Goal: Communication & Community: Share content

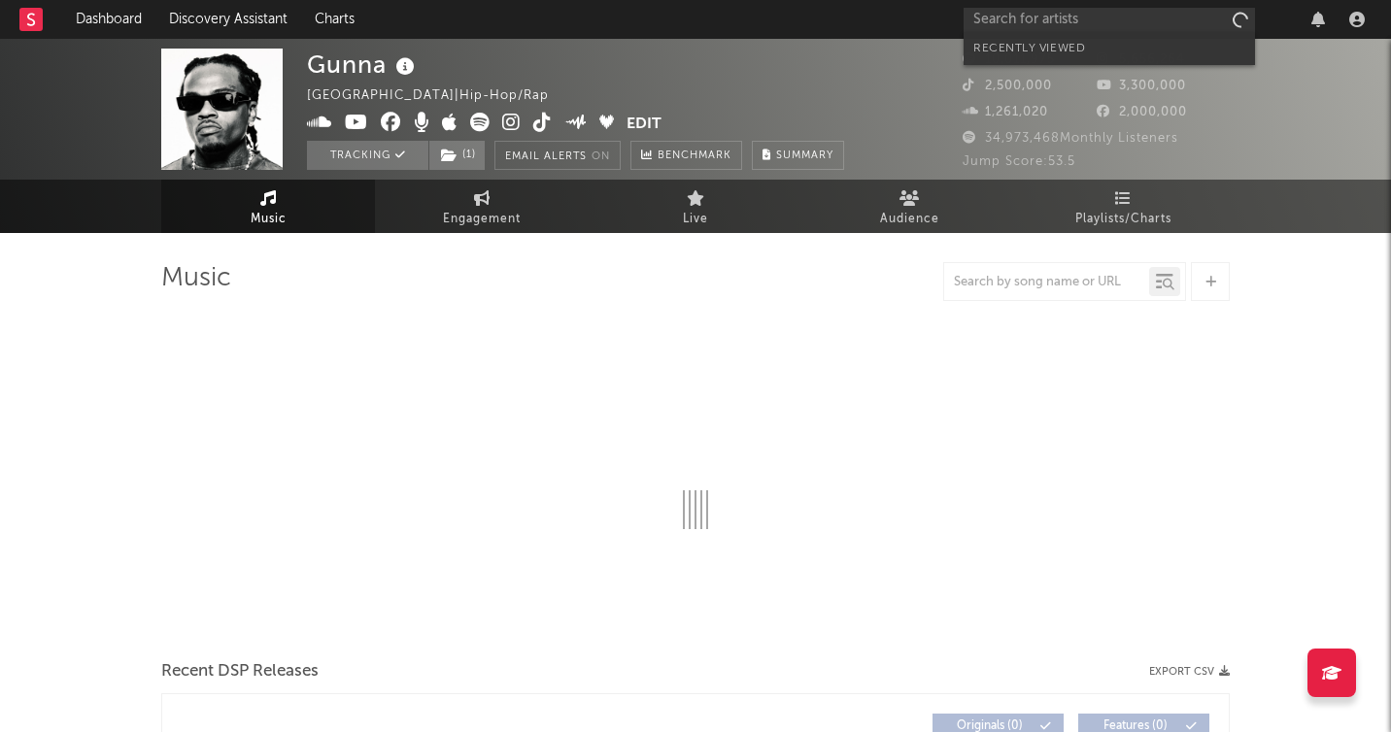
click at [1130, 16] on input "text" at bounding box center [1108, 20] width 291 height 24
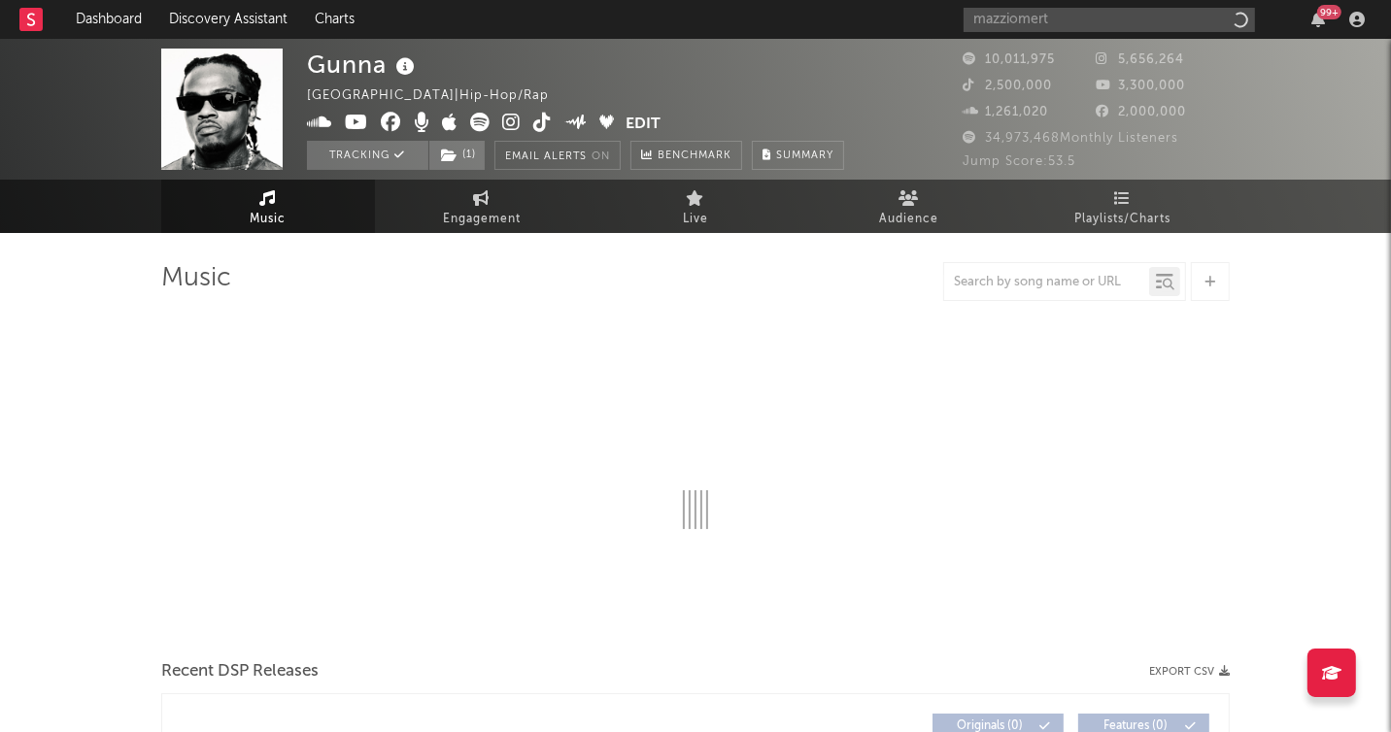
type input "mazziomerta"
select select "6m"
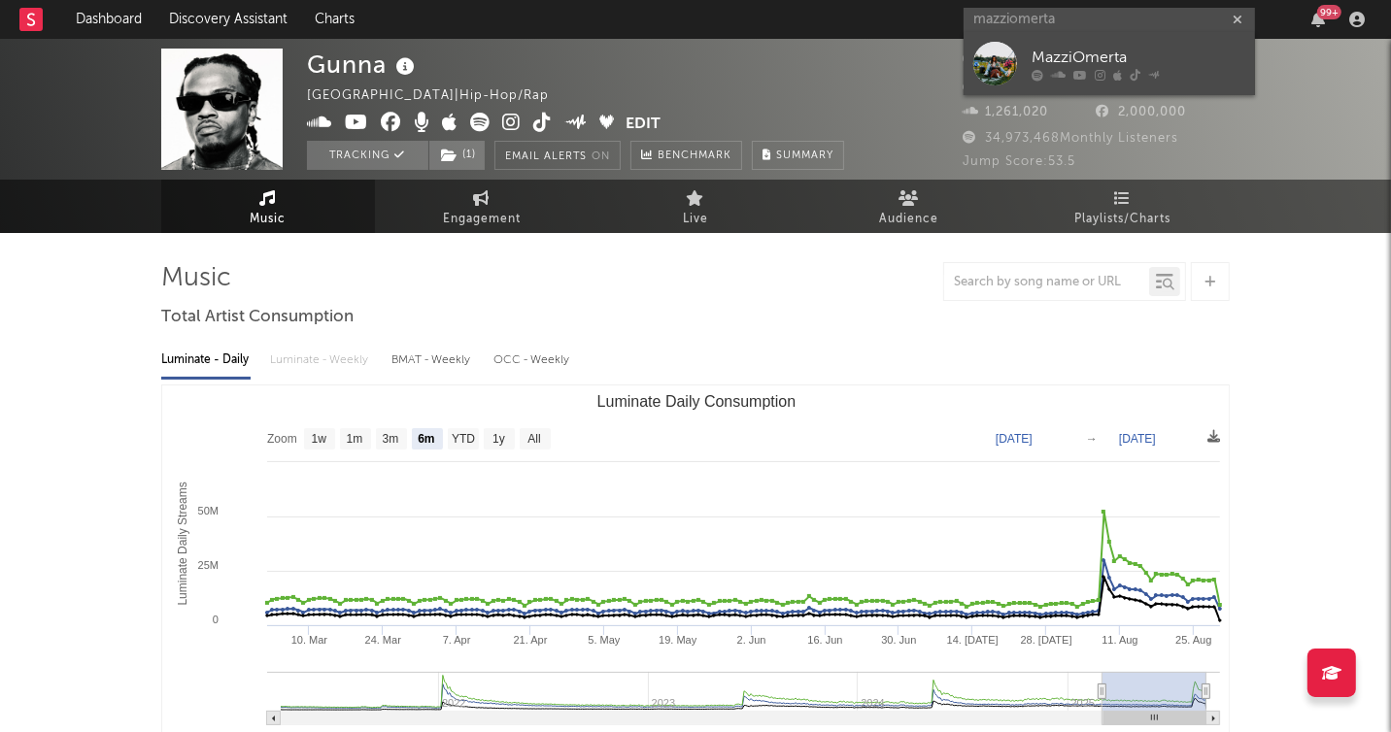
type input "mazziomerta"
click at [1134, 51] on div "MazziOmerta" at bounding box center [1138, 58] width 214 height 23
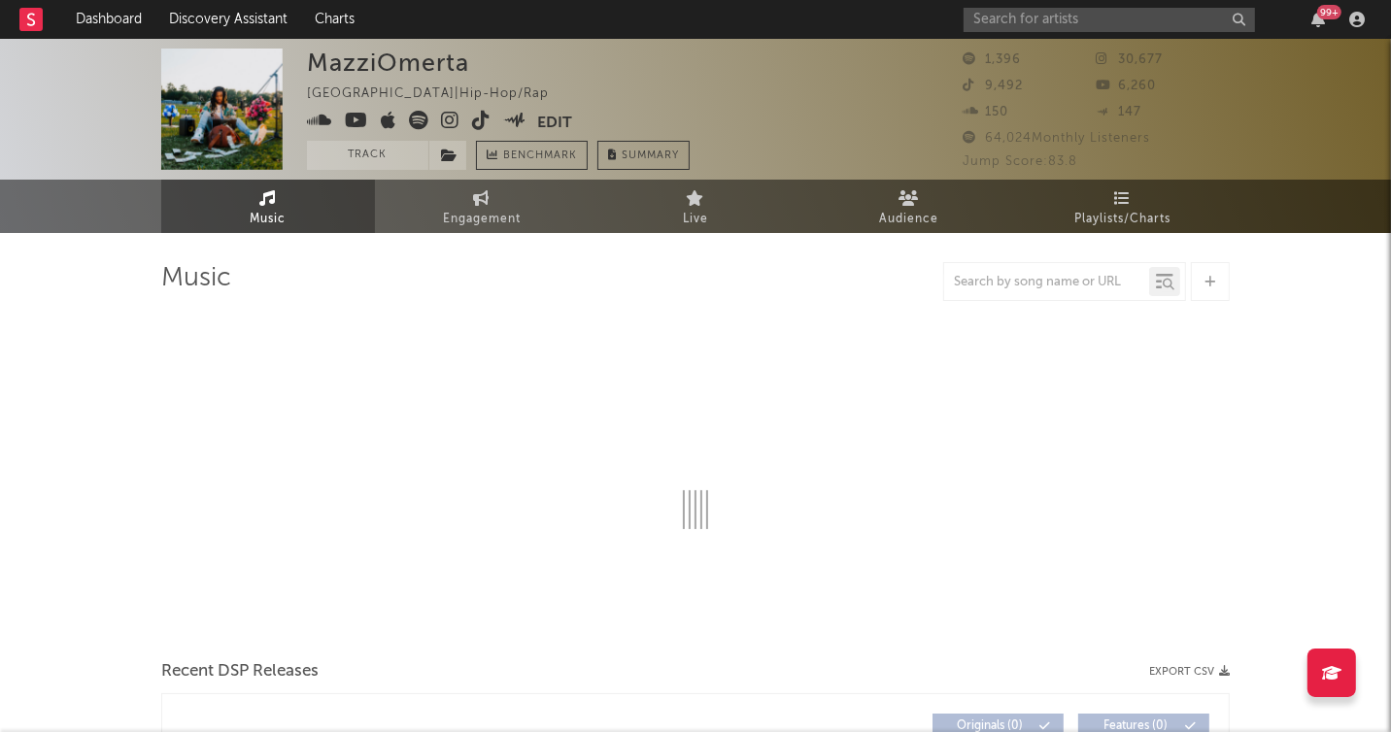
select select "6m"
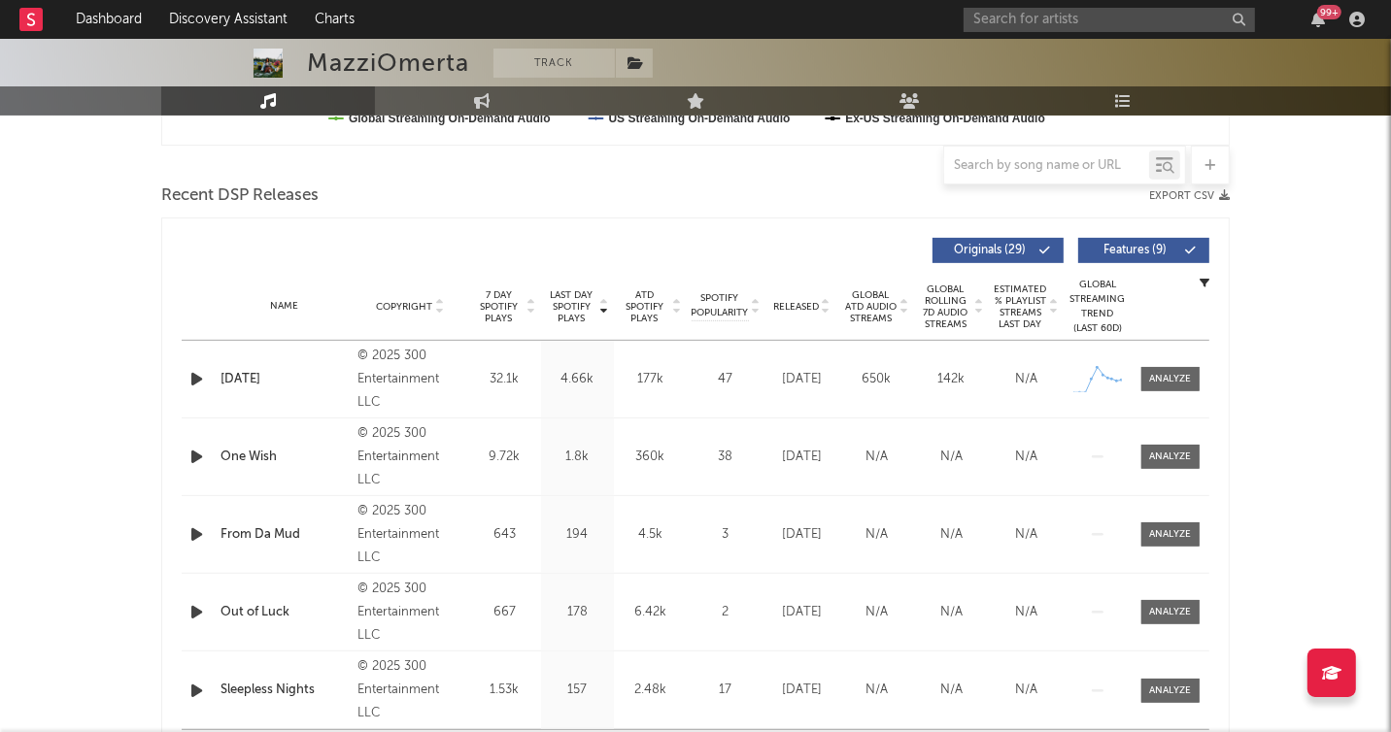
scroll to position [1194, 0]
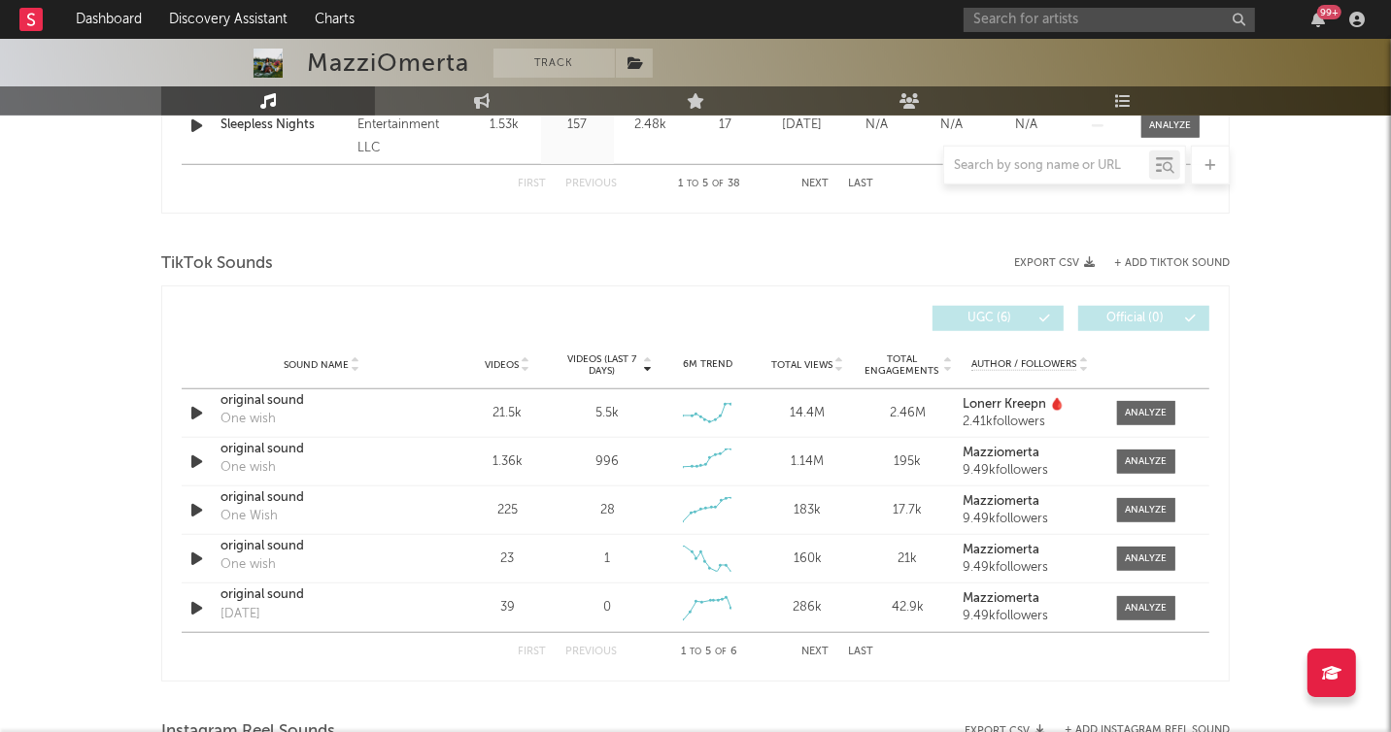
click at [1183, 258] on button "+ Add TikTok Sound" at bounding box center [1172, 263] width 116 height 11
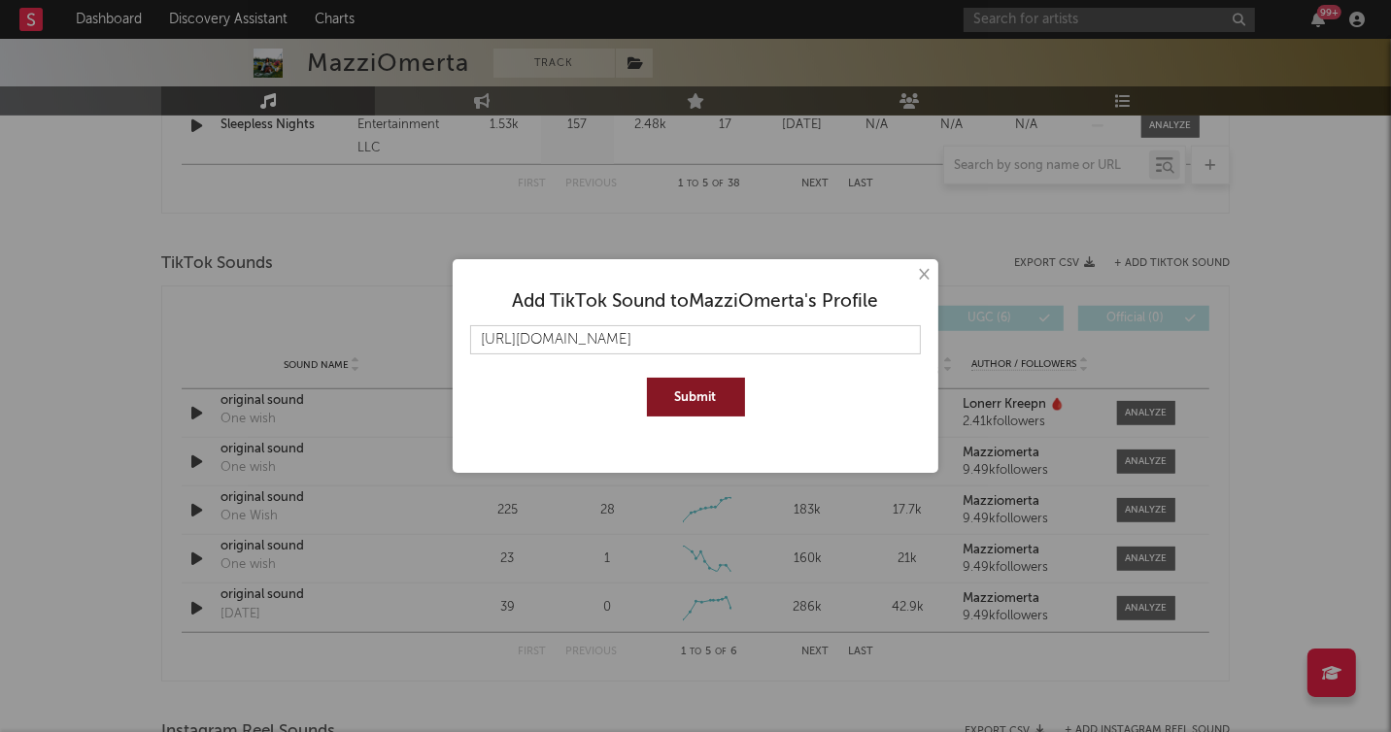
scroll to position [0, 28]
type input "[URL][DOMAIN_NAME]"
click at [719, 391] on button "Submit" at bounding box center [696, 397] width 98 height 39
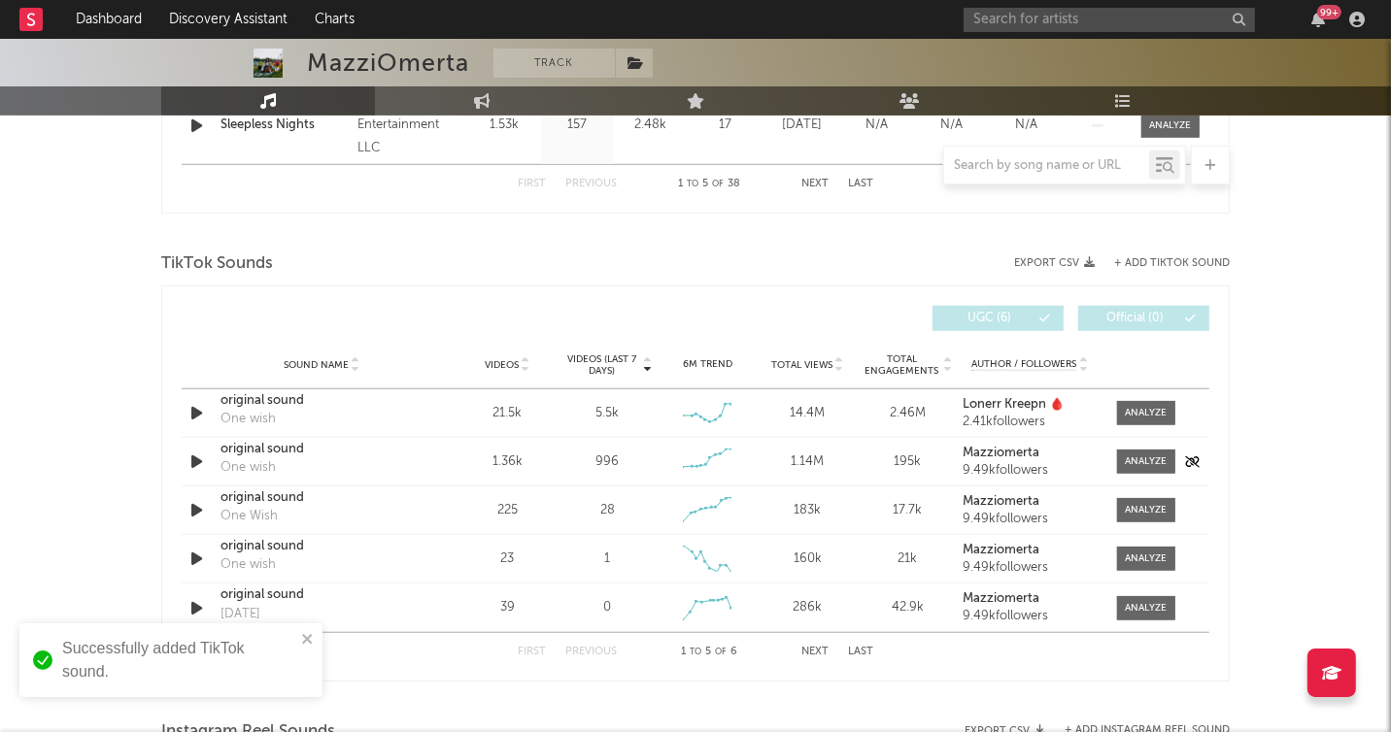
click at [206, 459] on icon "button" at bounding box center [196, 462] width 20 height 24
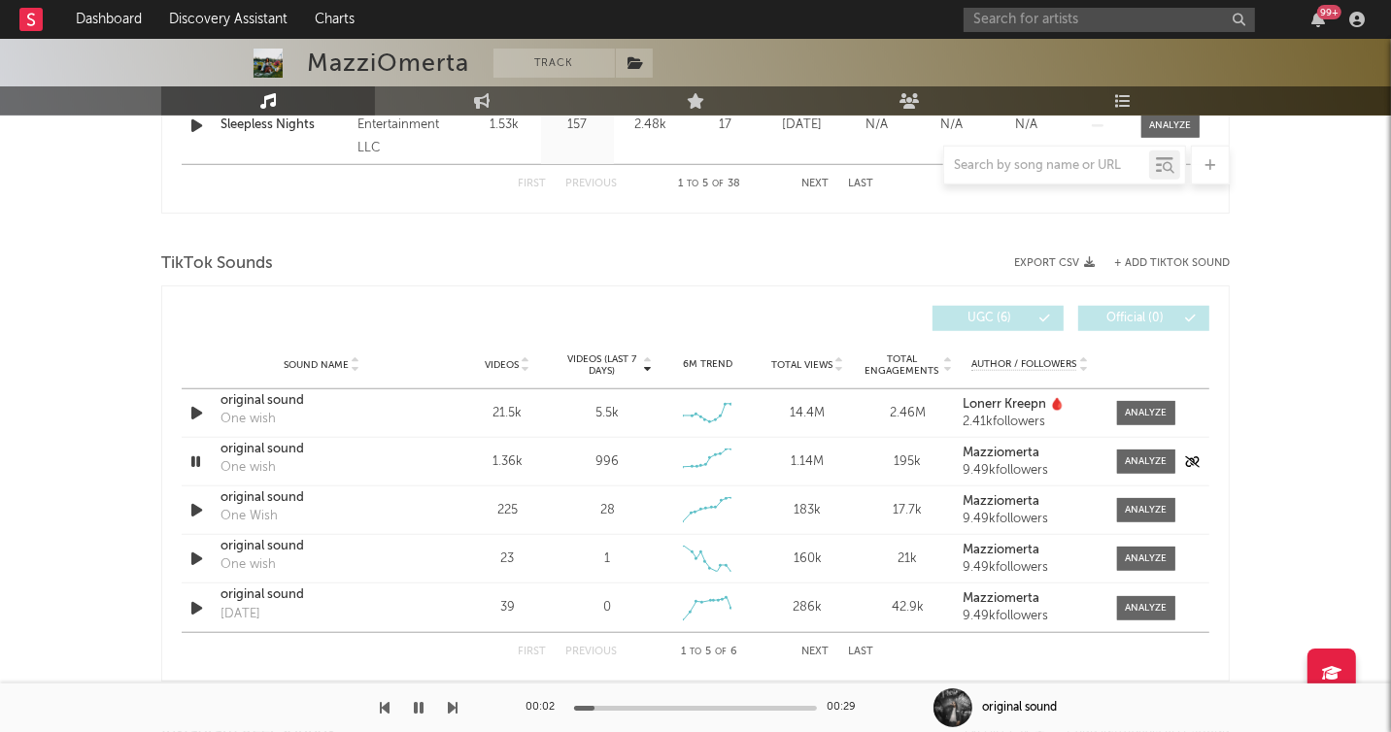
click at [233, 446] on div "original sound" at bounding box center [321, 449] width 203 height 19
click at [1167, 455] on span at bounding box center [1146, 462] width 58 height 24
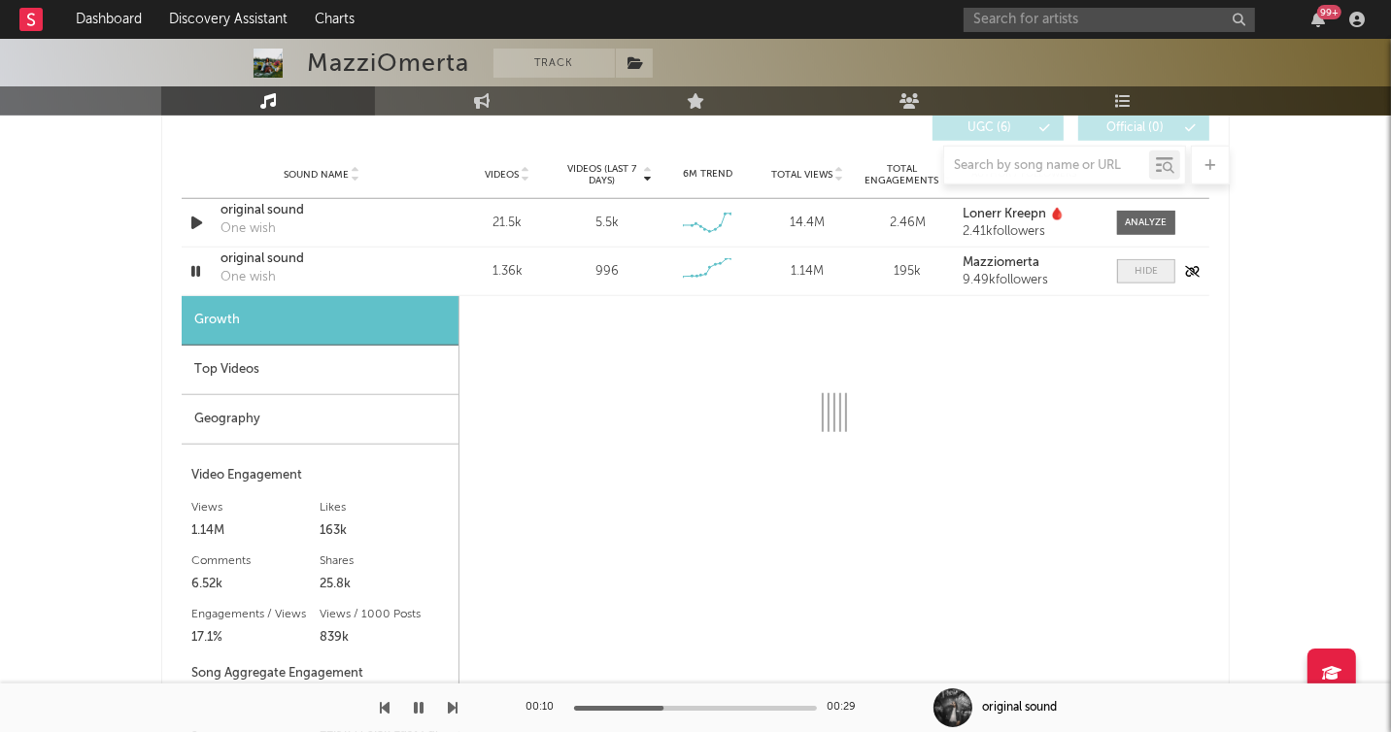
scroll to position [1386, 0]
select select "6m"
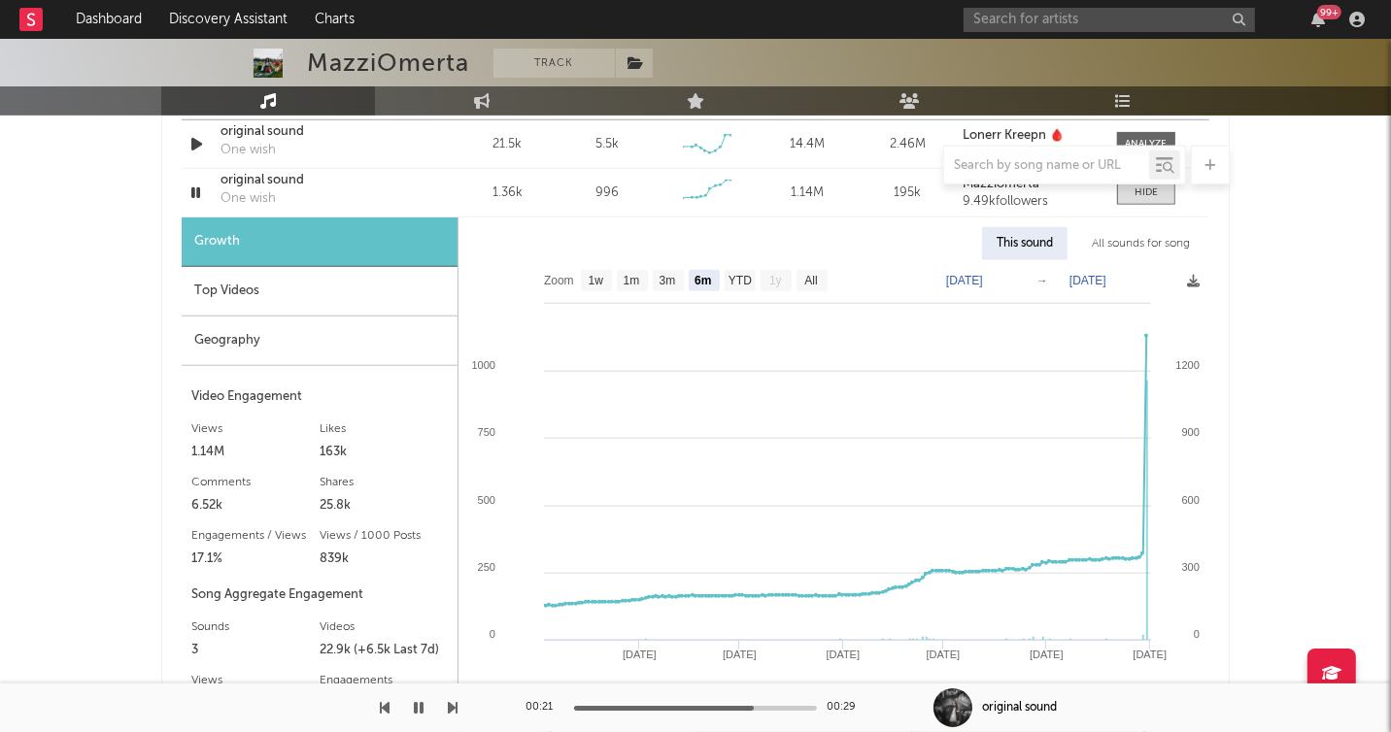
scroll to position [1468, 0]
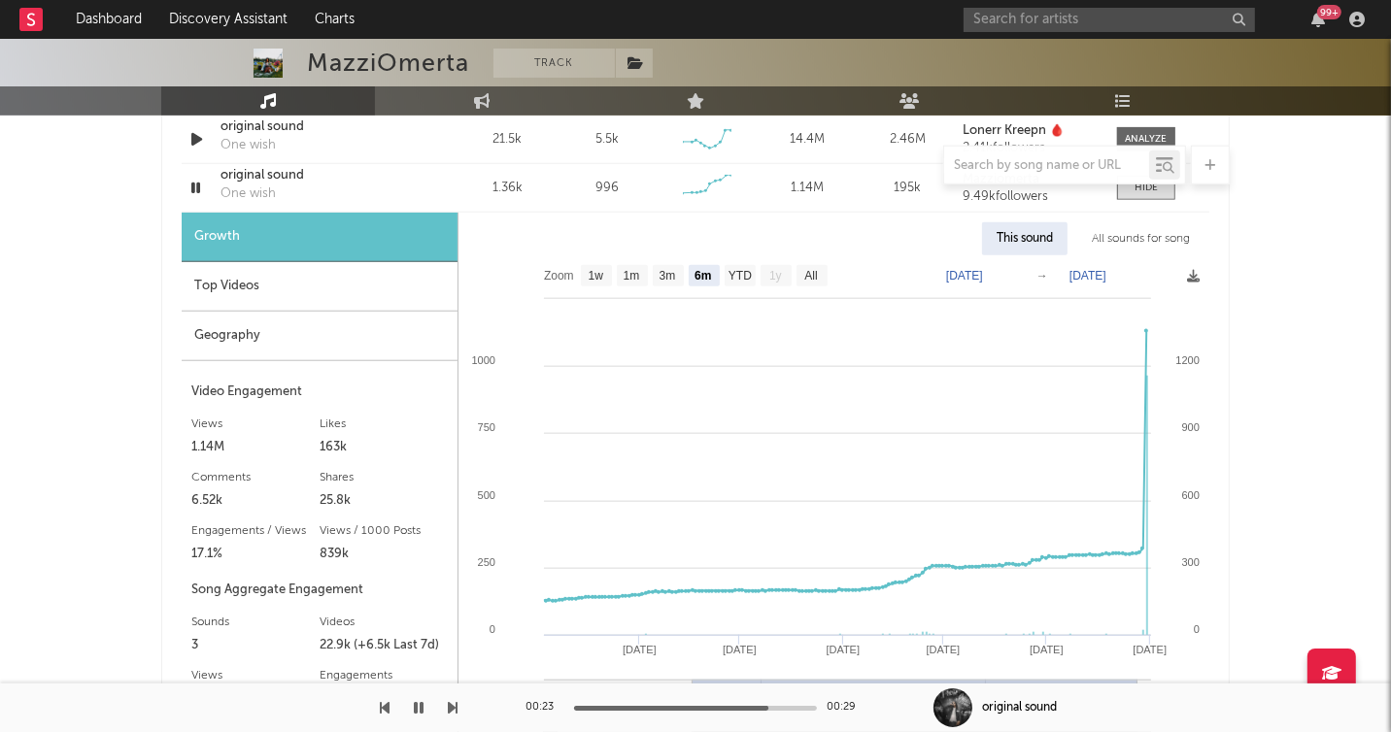
click at [251, 282] on div "Top Videos" at bounding box center [320, 287] width 276 height 50
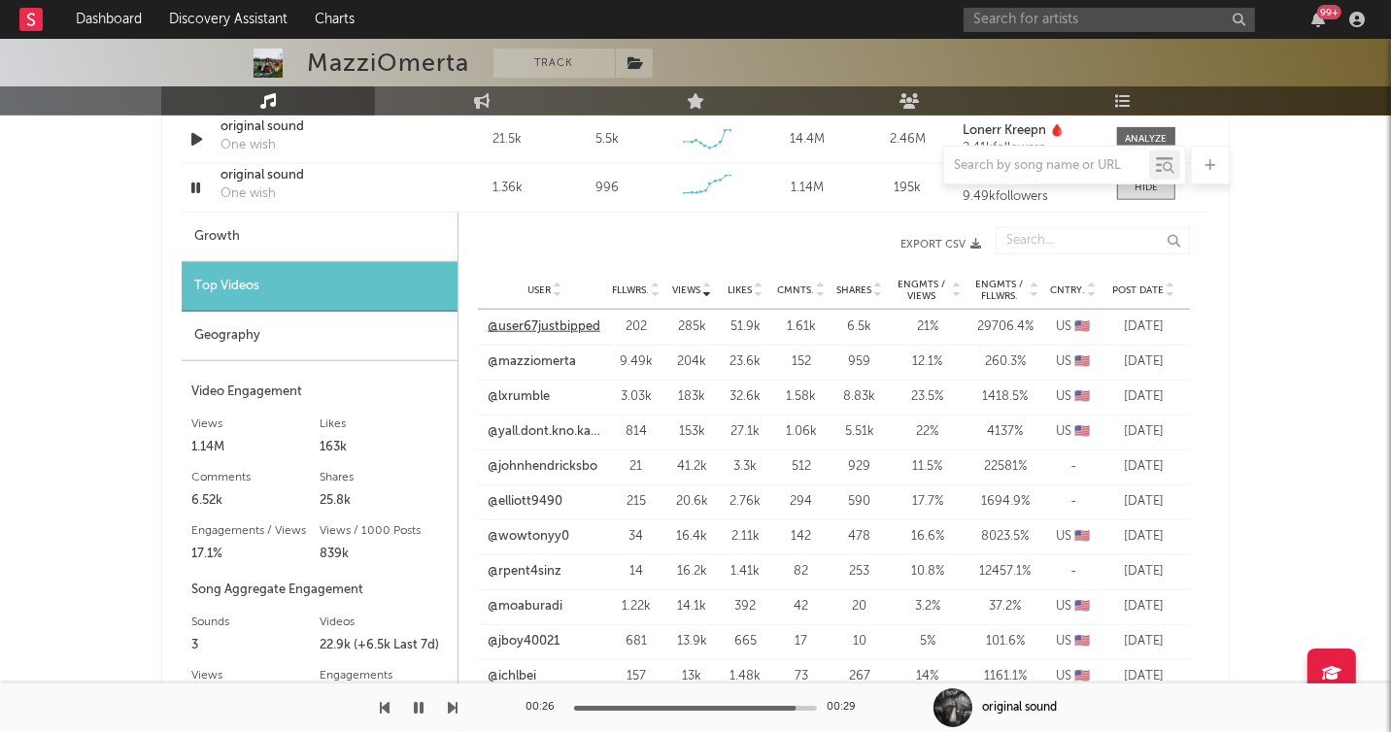
click at [520, 320] on link "@user67justbipped" at bounding box center [543, 327] width 113 height 19
click at [513, 394] on link "@lxrumble" at bounding box center [518, 396] width 62 height 19
click at [537, 428] on link "@yall.dont.kno.kamzz" at bounding box center [544, 431] width 115 height 19
click at [578, 709] on div at bounding box center [604, 708] width 243 height 5
click at [417, 707] on icon "button" at bounding box center [419, 708] width 10 height 16
